Goal: Task Accomplishment & Management: Use online tool/utility

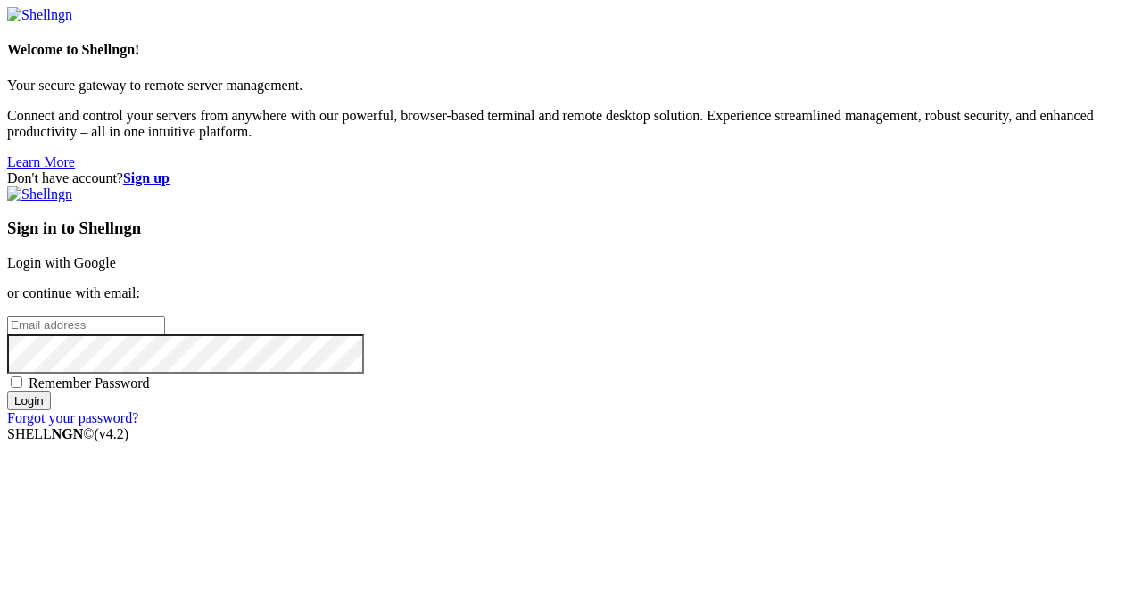
click at [116, 255] on link "Login with Google" at bounding box center [61, 262] width 109 height 15
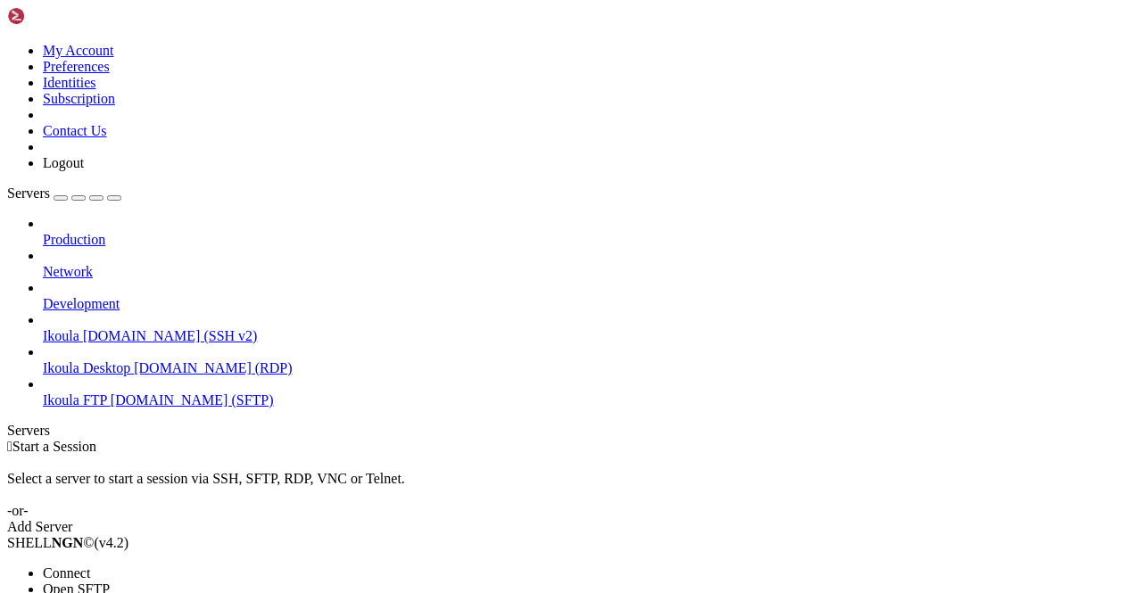
click at [156, 566] on li "Connect" at bounding box center [124, 574] width 162 height 16
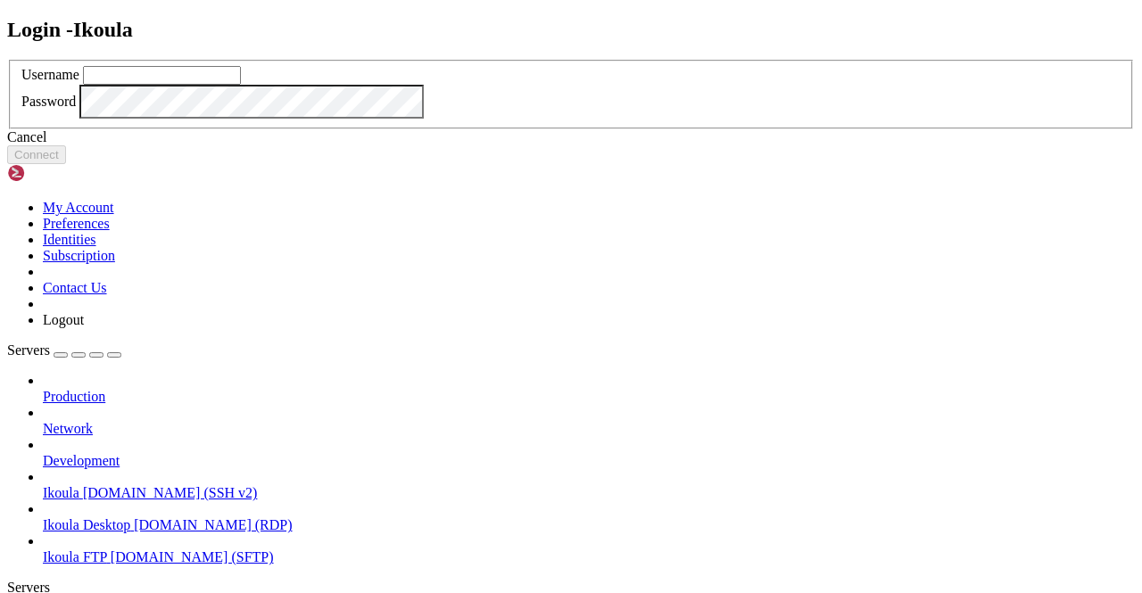
click at [241, 85] on input "text" at bounding box center [162, 75] width 158 height 19
type input "plb"
click at [66, 164] on button "Connect" at bounding box center [36, 154] width 59 height 19
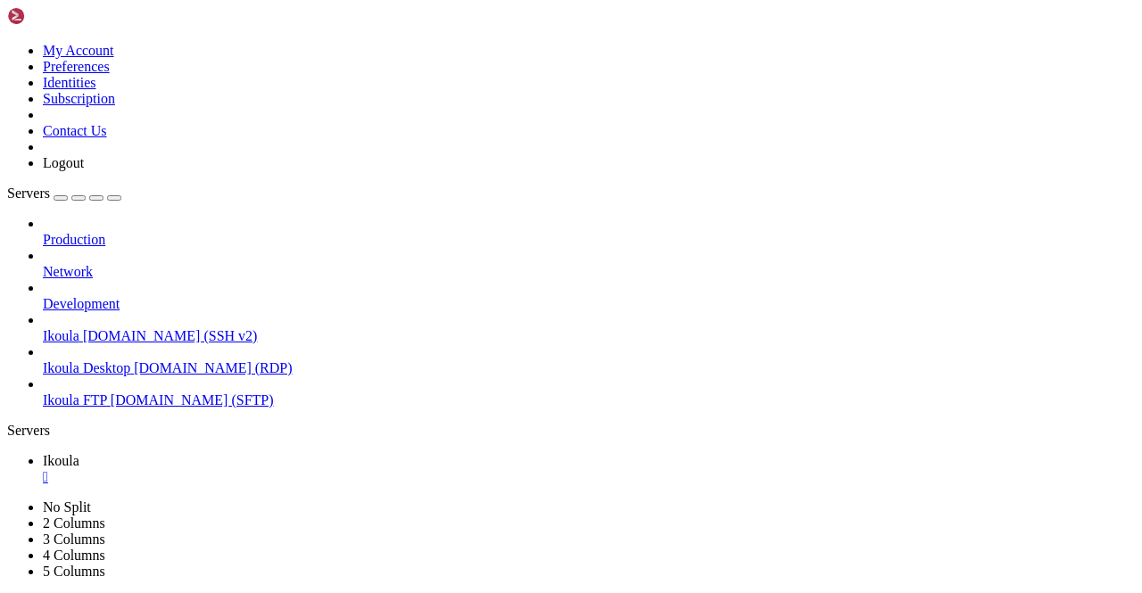
scroll to position [1865, 0]
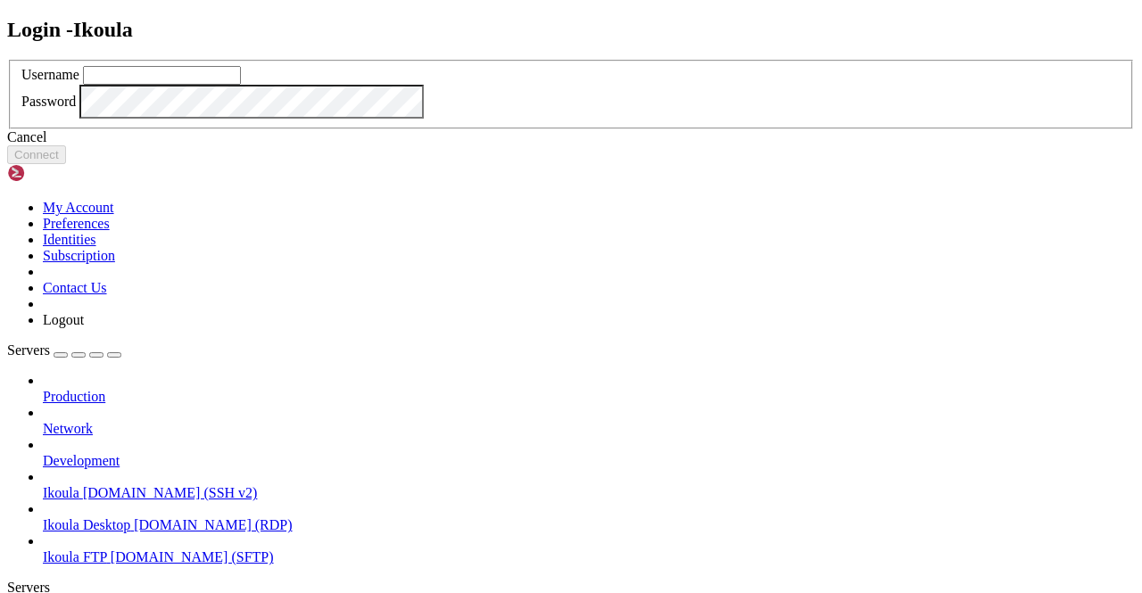
drag, startPoint x: 483, startPoint y: 269, endPoint x: 483, endPoint y: 256, distance: 13.4
click at [241, 85] on input "text" at bounding box center [162, 75] width 158 height 19
type input "plb"
click button "Connect" at bounding box center [36, 154] width 59 height 19
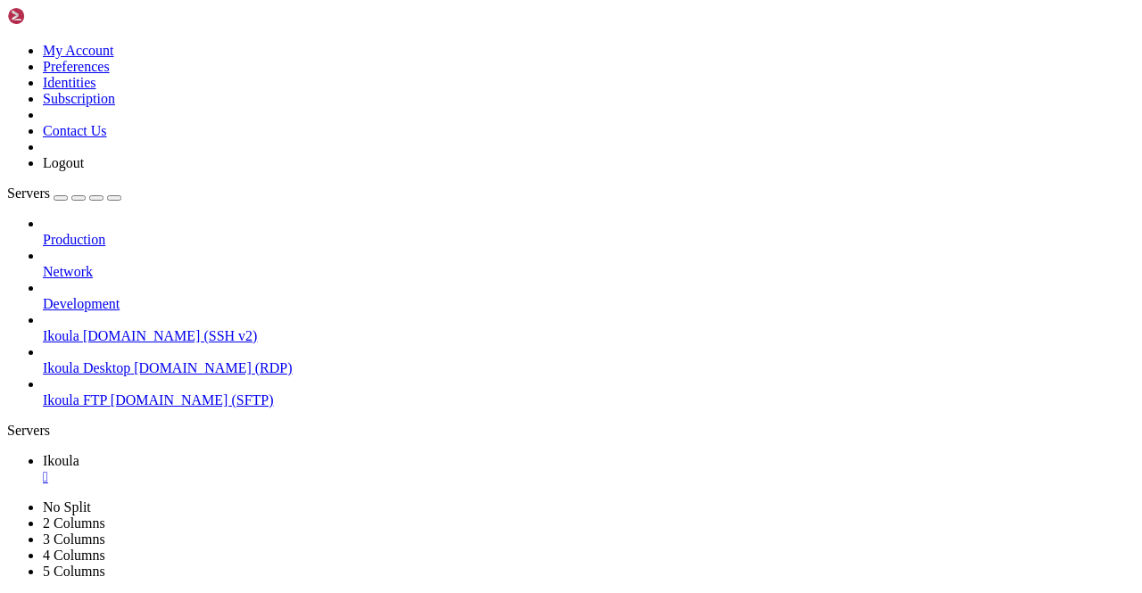
scroll to position [2699, 0]
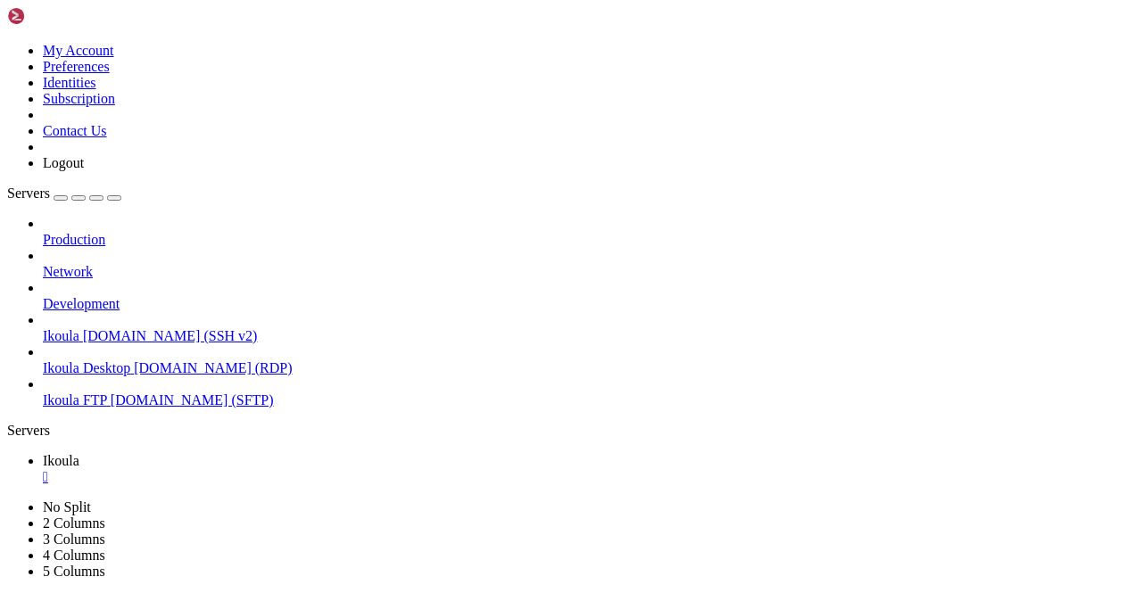
scroll to position [6795, 0]
drag, startPoint x: 18, startPoint y: 978, endPoint x: 228, endPoint y: 985, distance: 210.6
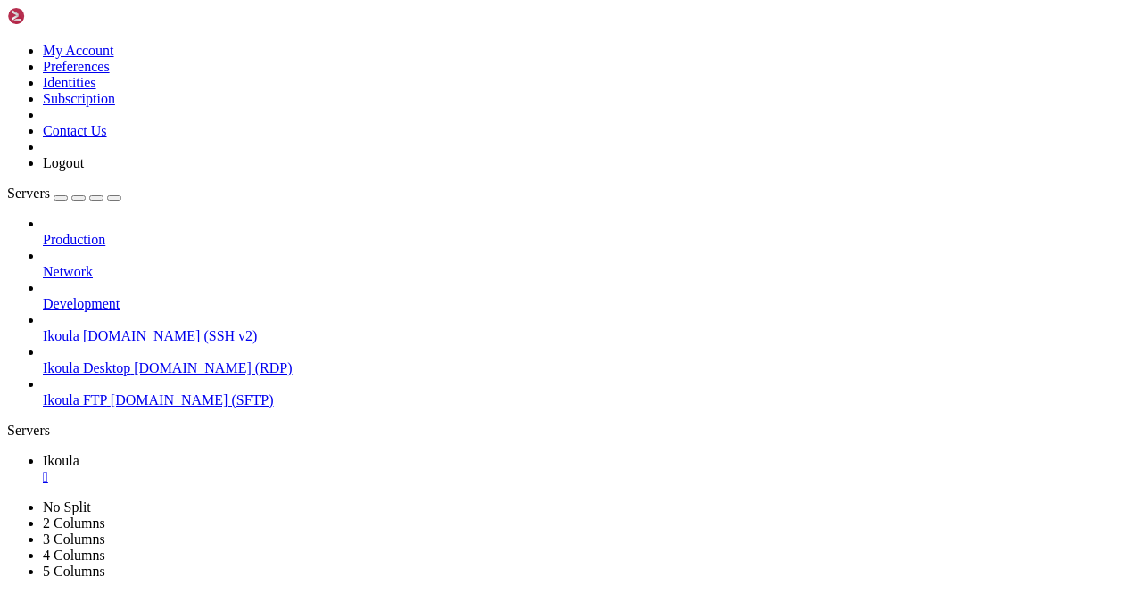
copy div "const url = APP_BACKEND + 'userregister'; console.log("Data Success=",data.succ…"
drag, startPoint x: 24, startPoint y: 1026, endPoint x: 433, endPoint y: 1014, distance: 408.7
